Goal: Task Accomplishment & Management: Manage account settings

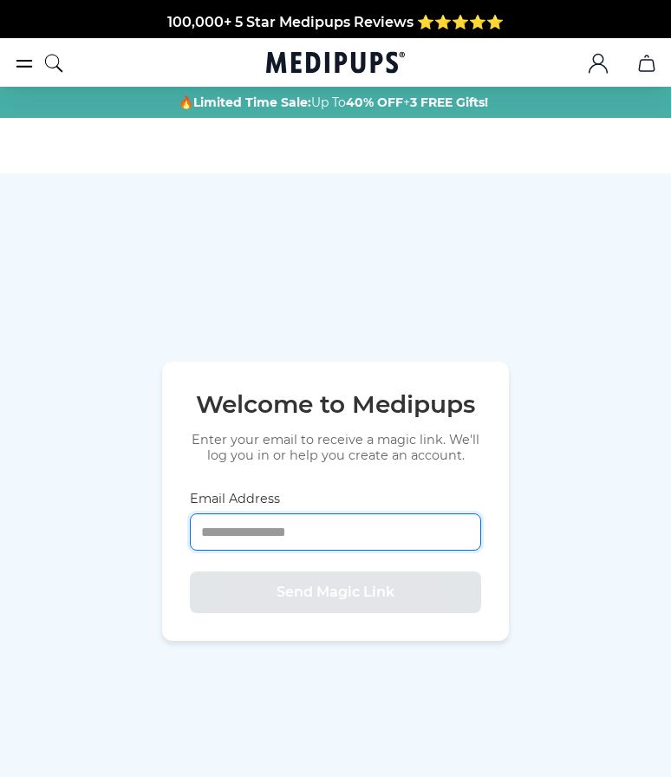
click at [324, 551] on input "Email Address" at bounding box center [335, 531] width 291 height 37
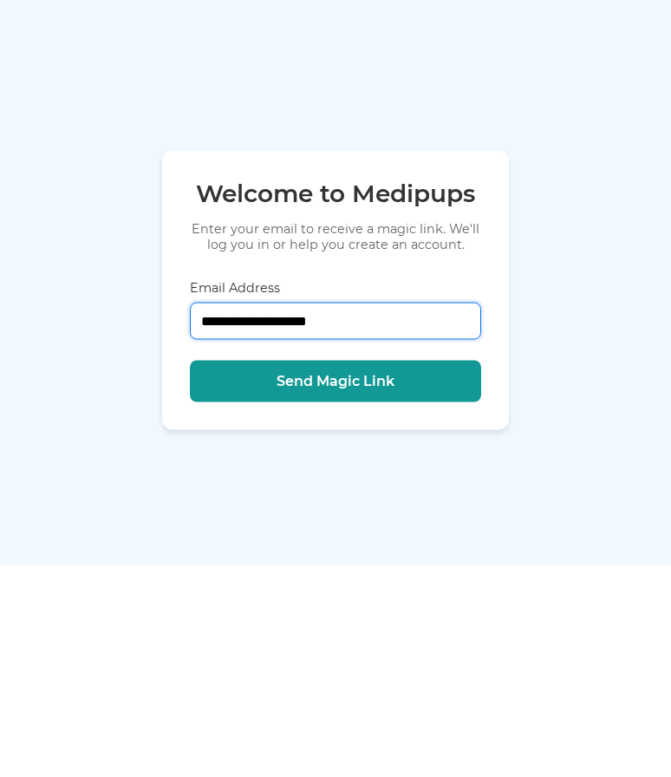
type input "**********"
click at [369, 572] on button "Send Magic Link" at bounding box center [335, 593] width 291 height 42
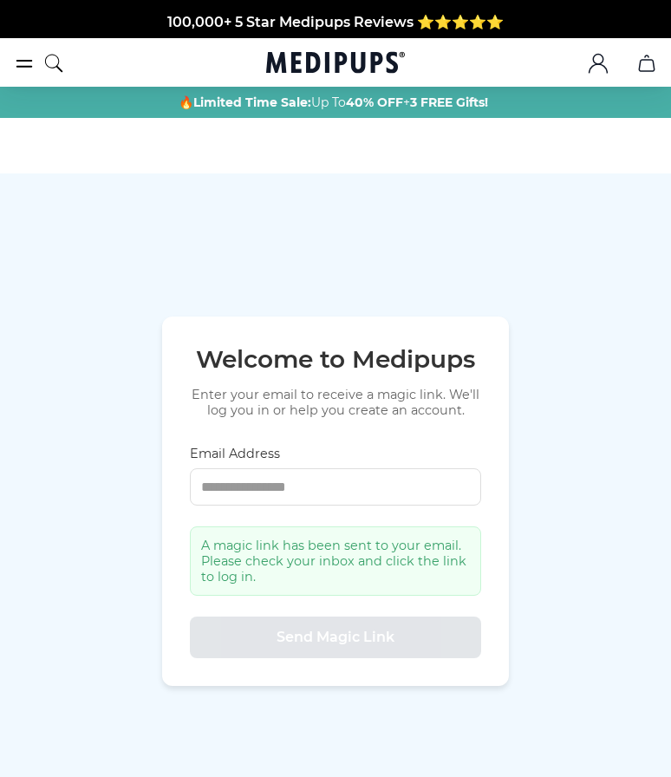
click at [601, 66] on icon ".cls-1{fill:none;stroke:currentColor;stroke-miterlimit:10;stroke-width:1.5px;}" at bounding box center [598, 63] width 21 height 21
click at [594, 72] on icon ".cls-1{fill:none;stroke:currentColor;stroke-miterlimit:10;stroke-width:1.5px;}" at bounding box center [598, 63] width 21 height 21
click at [16, 72] on icon "burger-menu" at bounding box center [24, 63] width 21 height 21
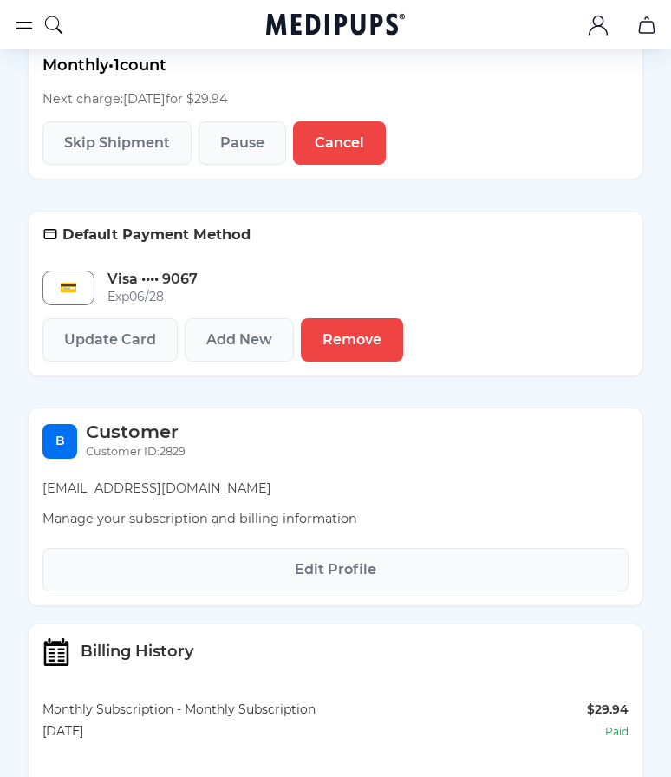
scroll to position [473, 0]
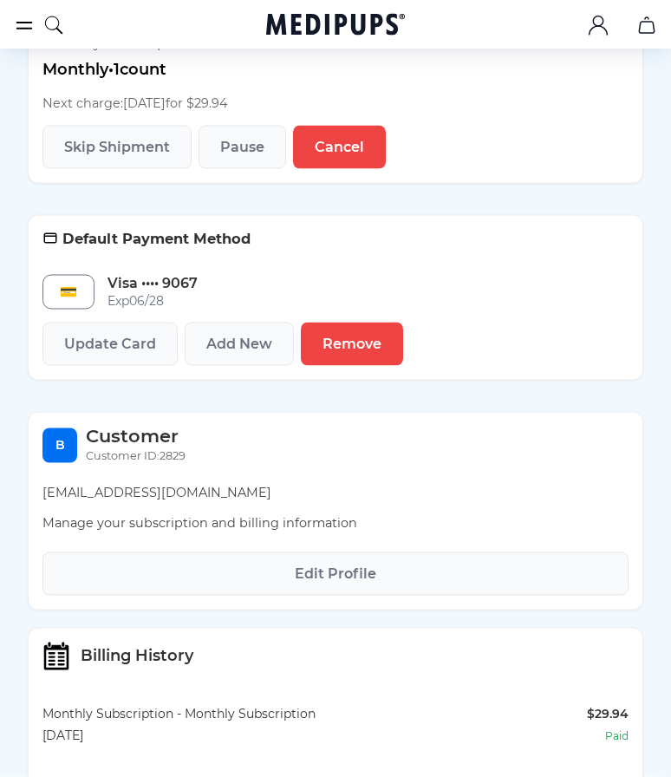
click at [591, 575] on button "Edit Profile" at bounding box center [335, 573] width 586 height 43
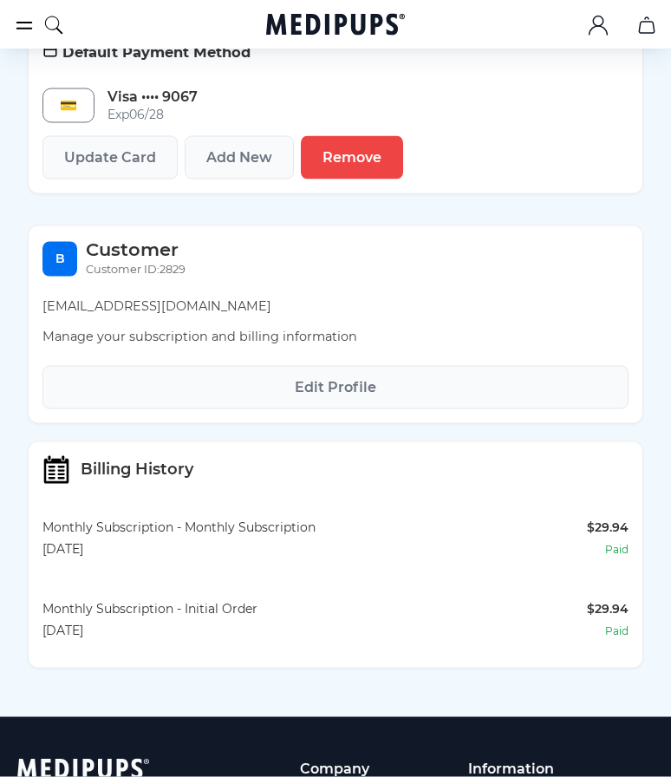
scroll to position [660, 0]
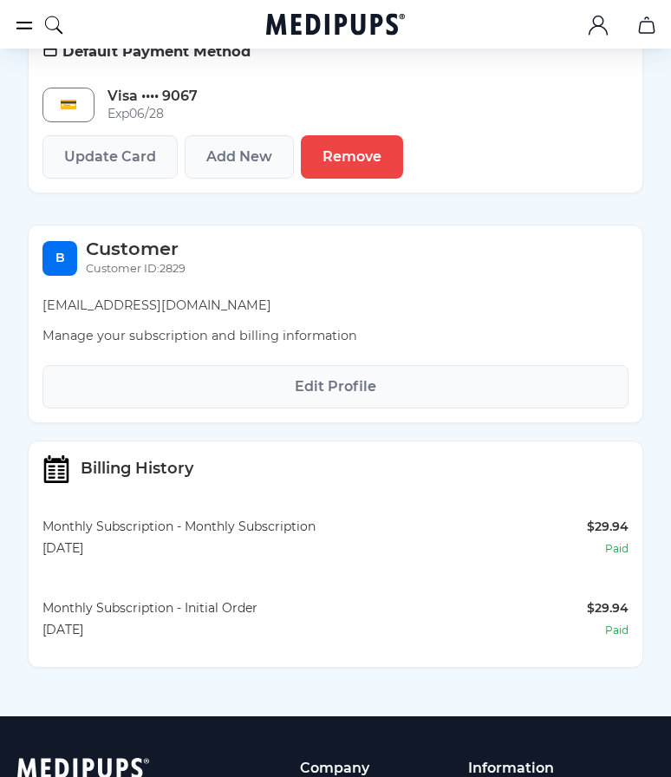
click at [247, 160] on span "Add New" at bounding box center [239, 156] width 66 height 17
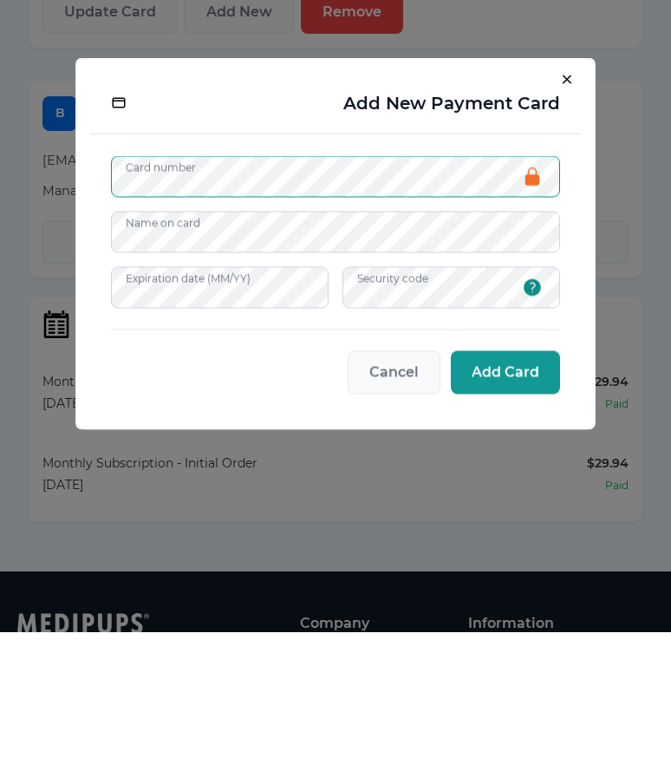
click at [506, 509] on span "Add Card" at bounding box center [506, 517] width 68 height 17
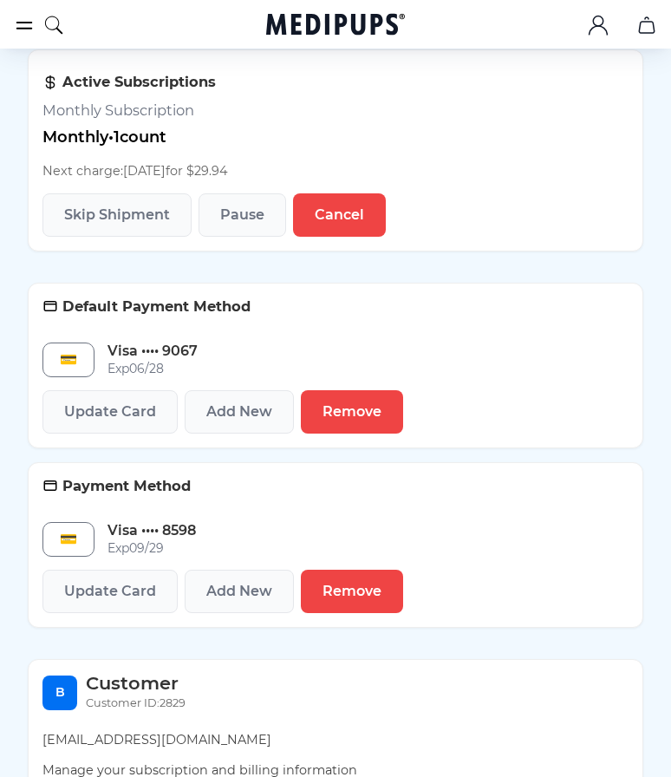
scroll to position [403, 0]
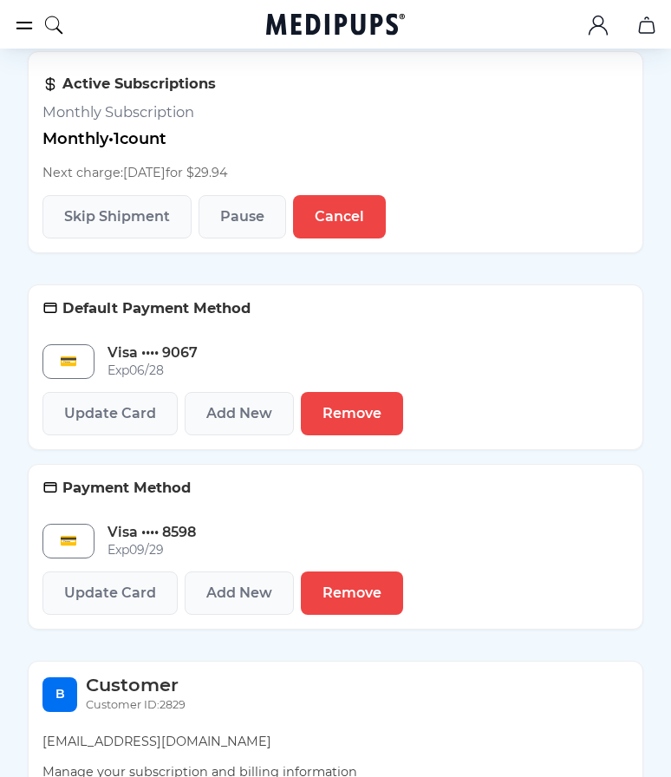
click at [128, 600] on span "Update Card" at bounding box center [110, 593] width 92 height 17
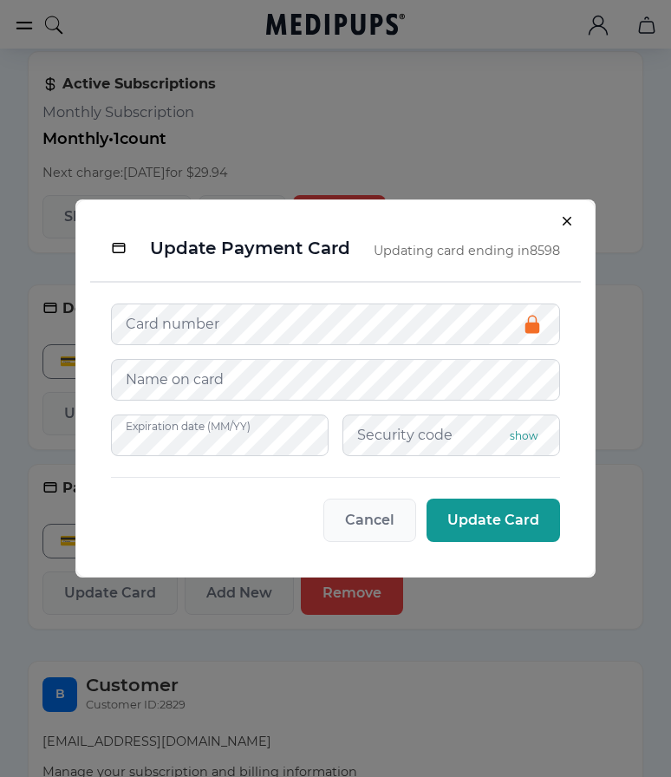
click at [562, 217] on button "Close" at bounding box center [570, 224] width 23 height 23
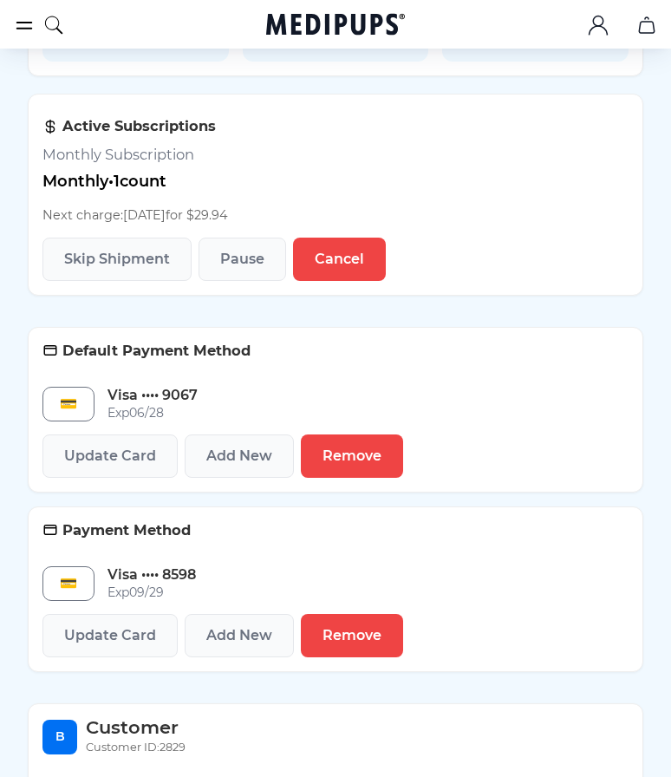
scroll to position [356, 0]
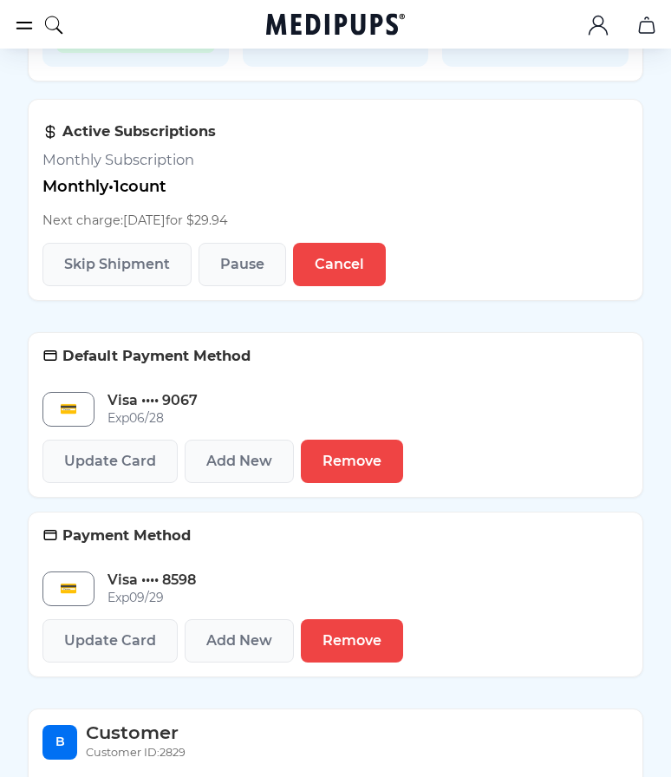
click at [114, 465] on span "Update Card" at bounding box center [110, 461] width 92 height 17
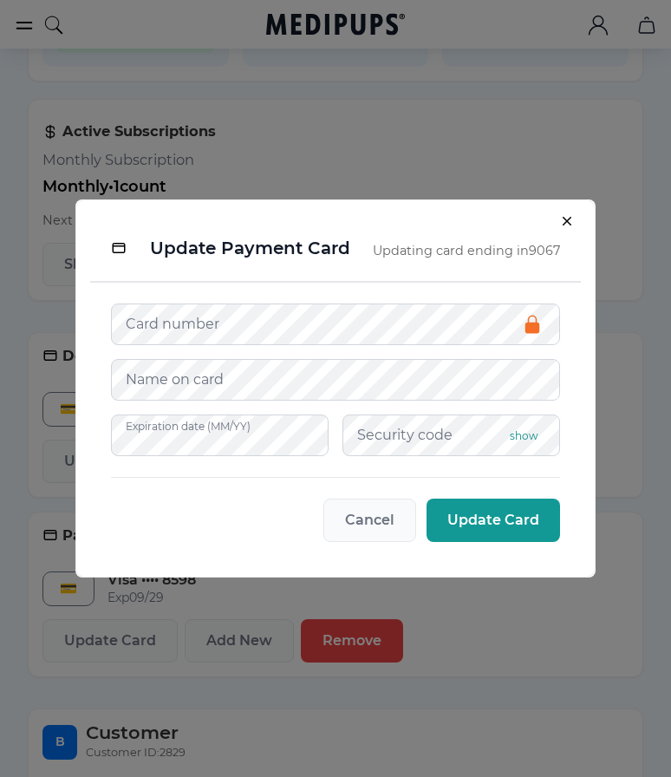
click at [563, 222] on icon "Close" at bounding box center [571, 225] width 16 height 16
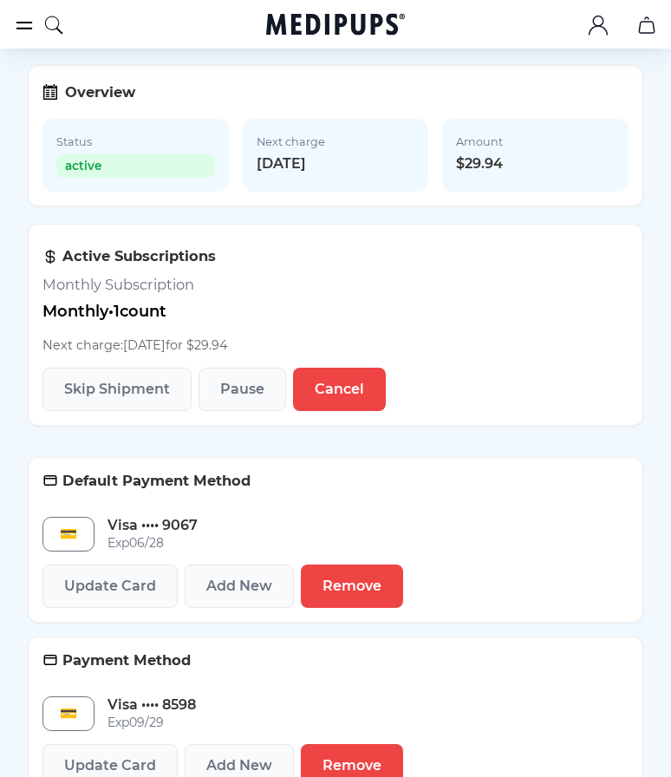
scroll to position [228, 0]
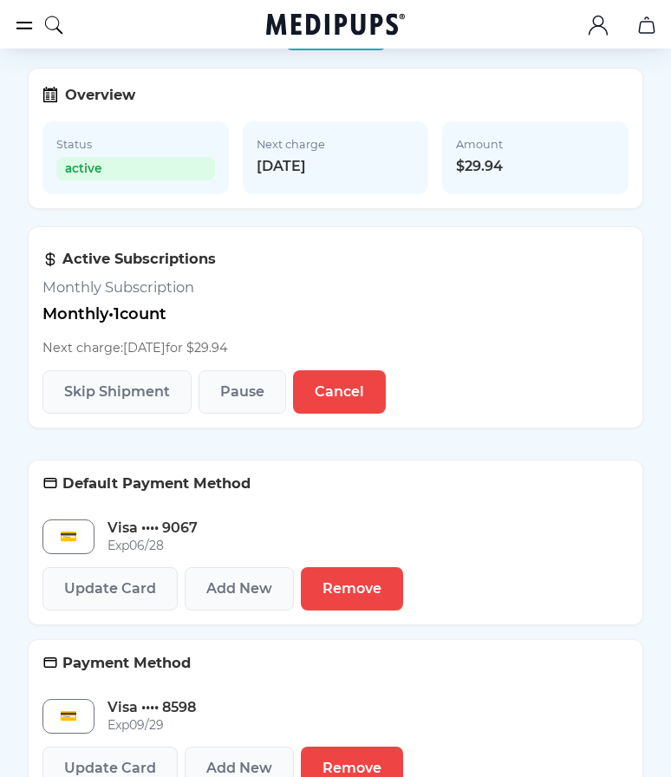
click at [358, 592] on span "Remove" at bounding box center [352, 588] width 59 height 17
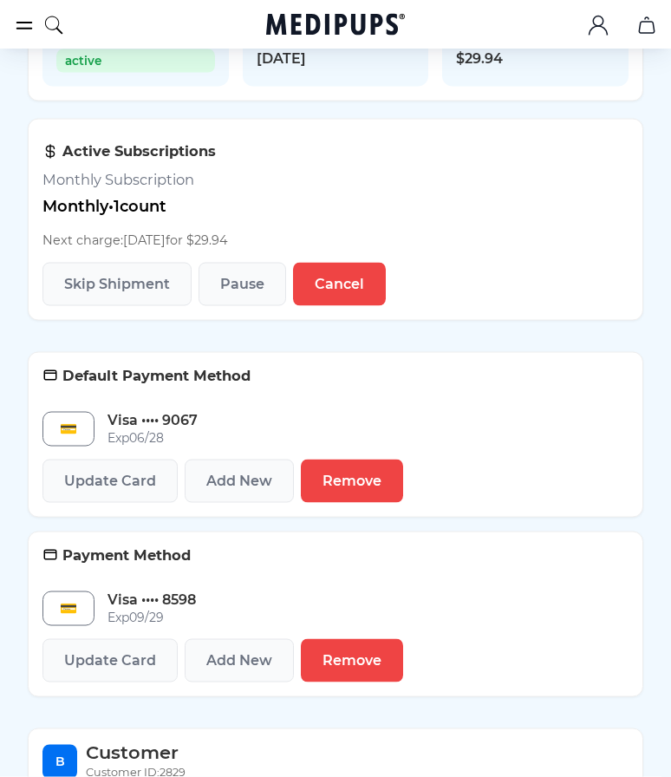
scroll to position [336, 0]
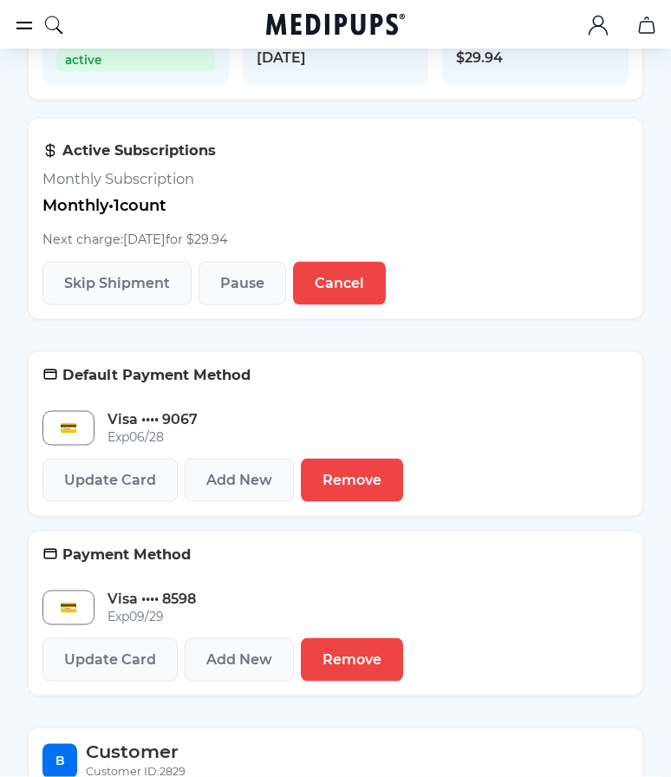
click at [355, 492] on button "Remove" at bounding box center [352, 480] width 102 height 43
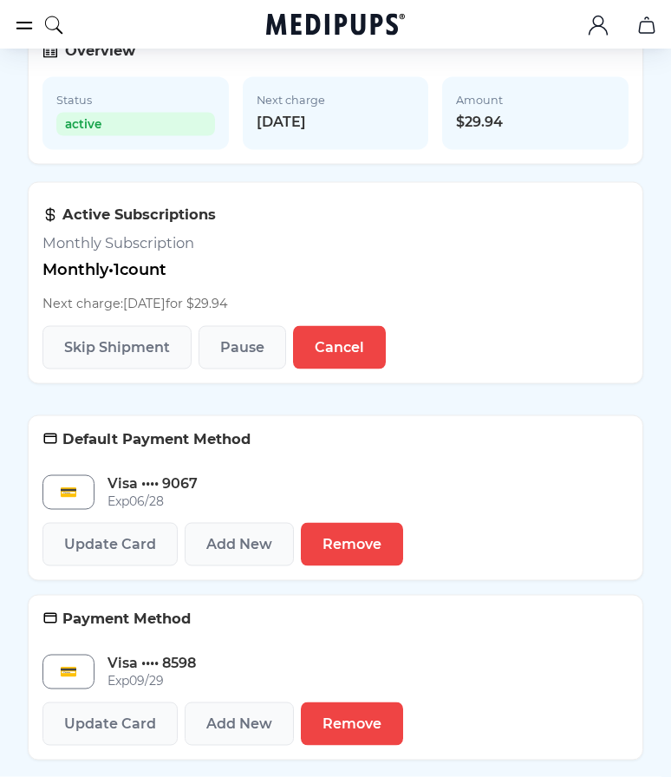
scroll to position [274, 0]
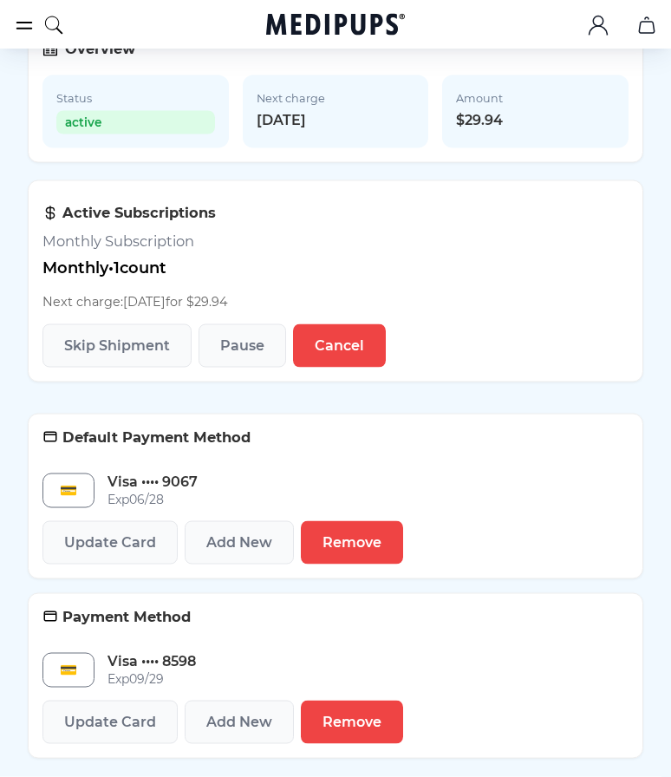
click at [146, 361] on button "Skip Shipment" at bounding box center [116, 345] width 149 height 43
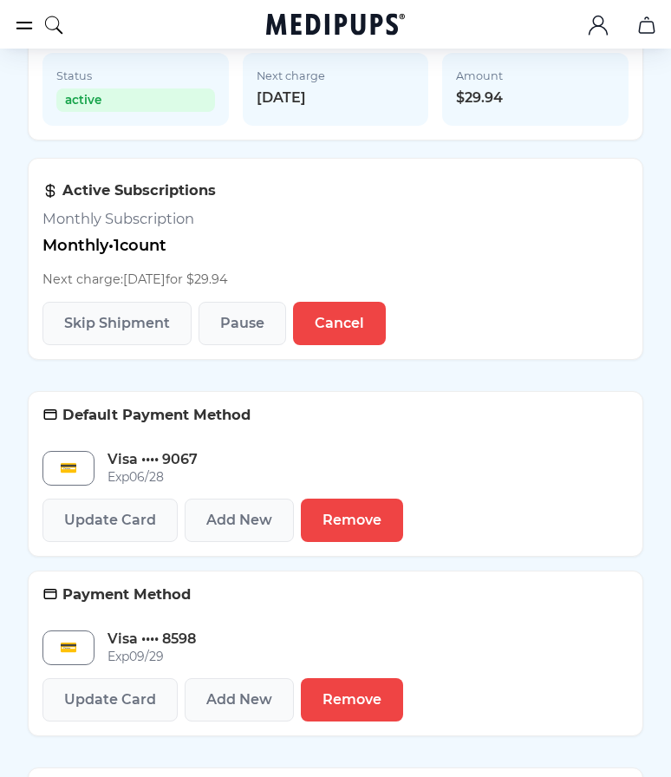
scroll to position [296, 0]
